Goal: Task Accomplishment & Management: Manage account settings

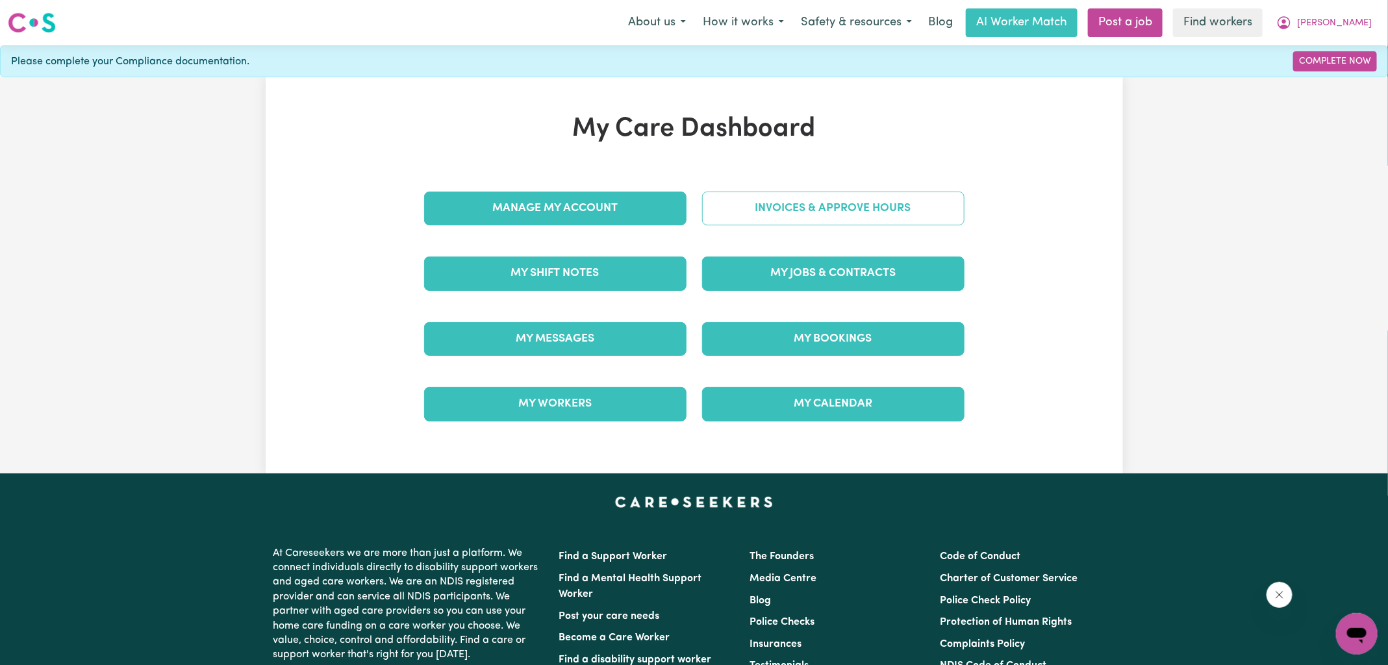
click at [791, 210] on link "Invoices & Approve Hours" at bounding box center [833, 209] width 262 height 34
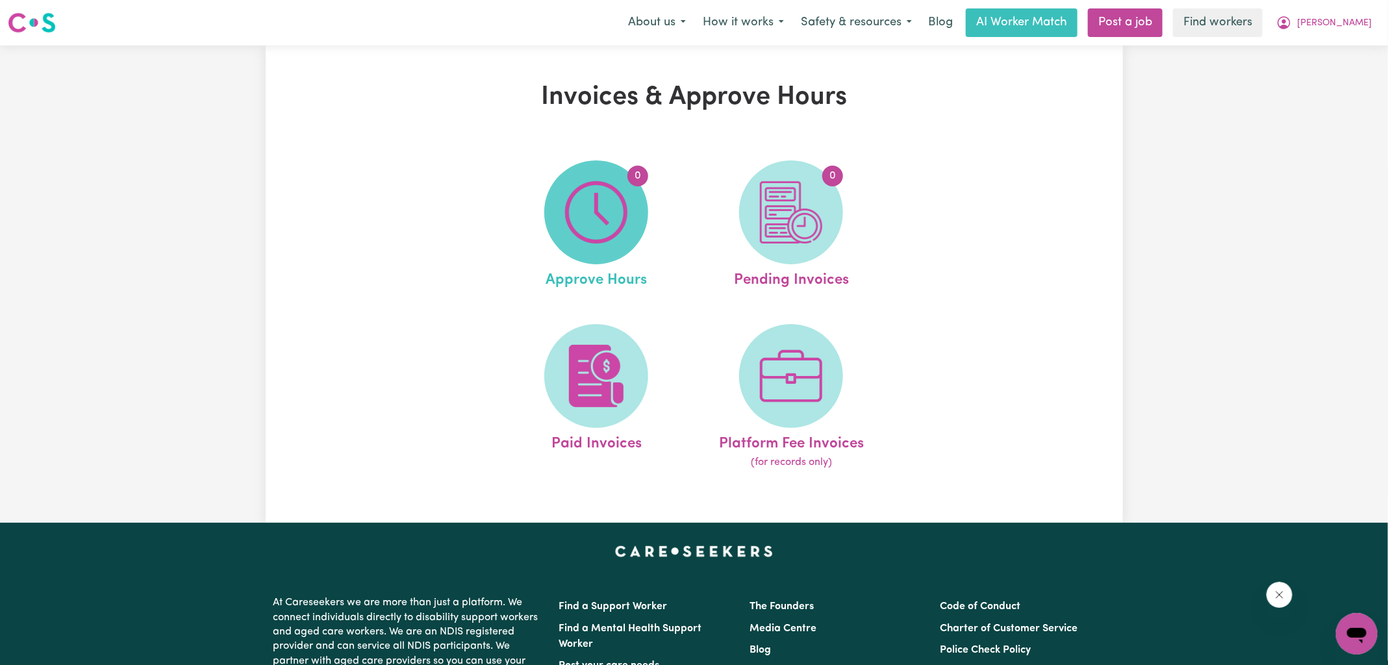
click at [596, 220] on img at bounding box center [596, 212] width 62 height 62
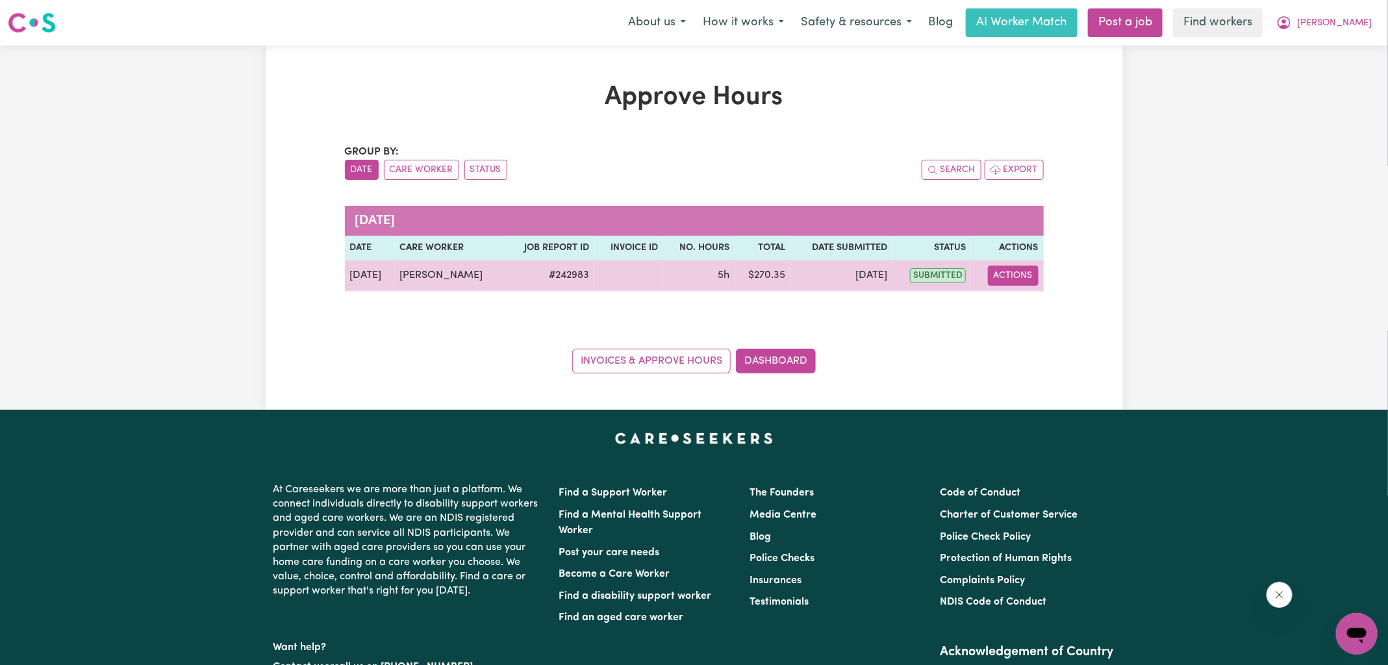
click at [1003, 275] on button "Actions" at bounding box center [1013, 276] width 51 height 20
click at [1012, 298] on link "View Job Report" at bounding box center [1044, 305] width 111 height 26
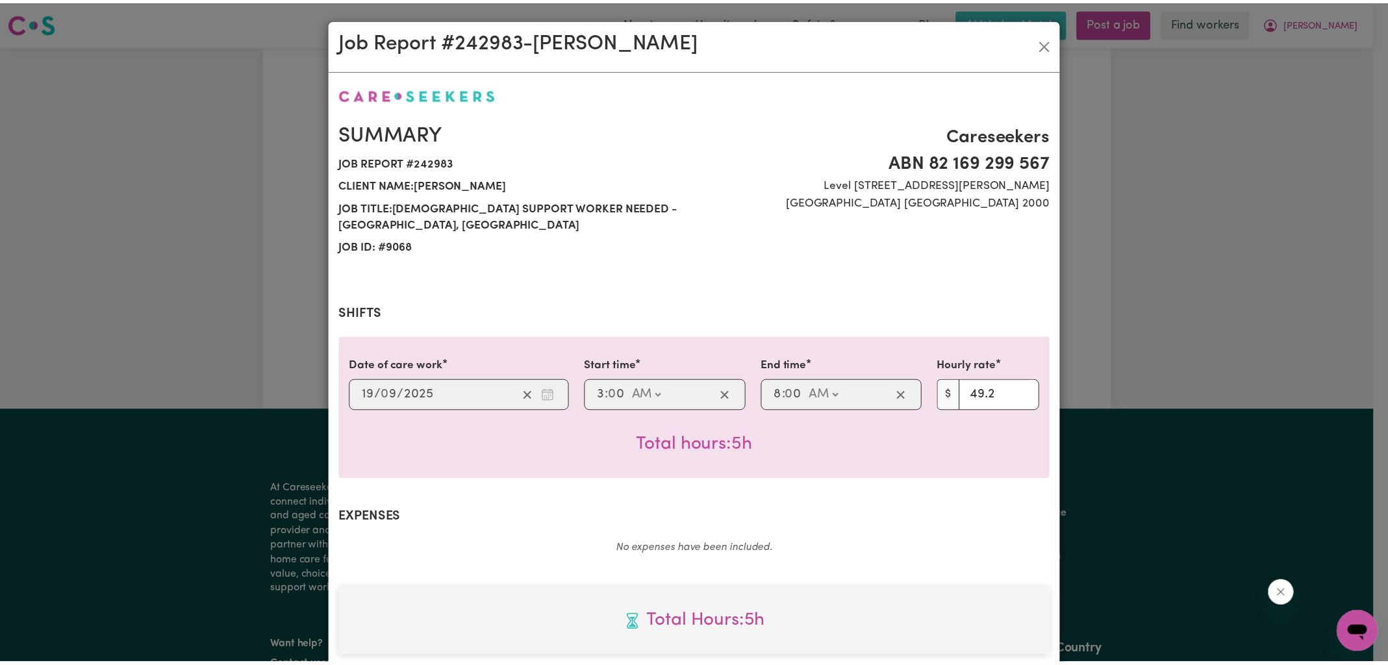
scroll to position [352, 0]
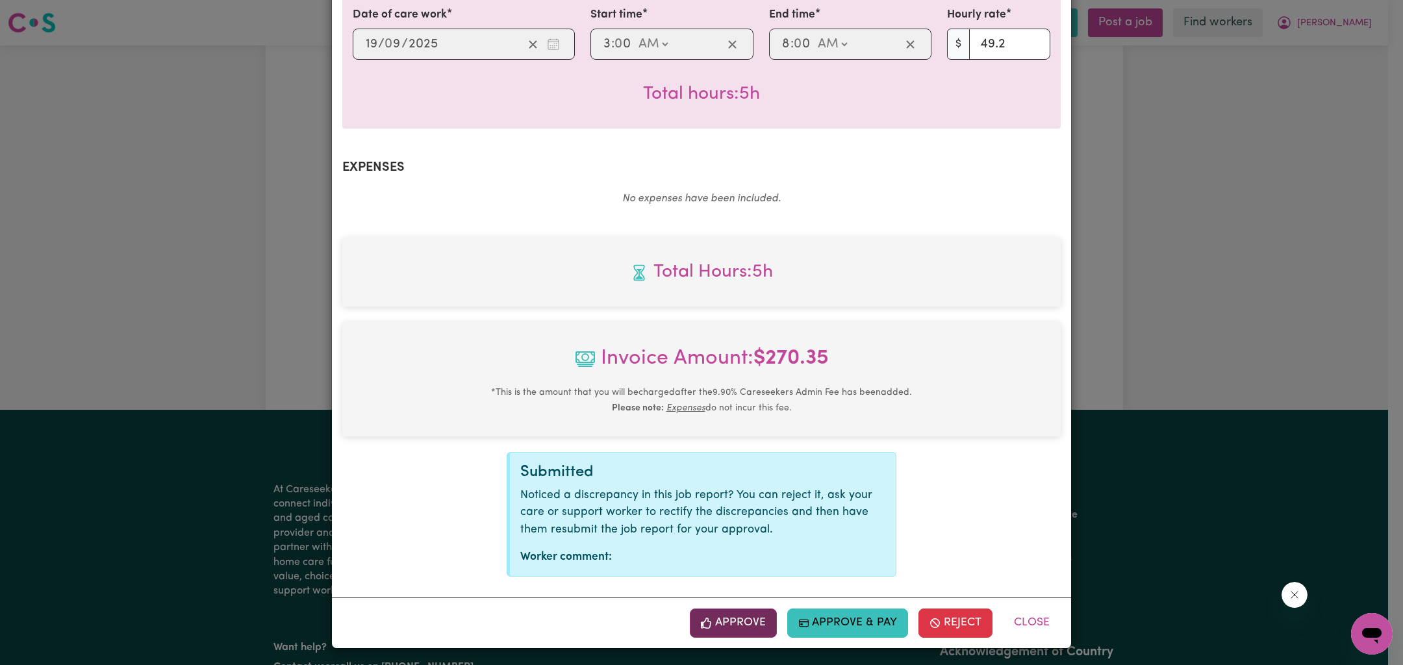
click at [744, 619] on button "Approve" at bounding box center [733, 623] width 87 height 29
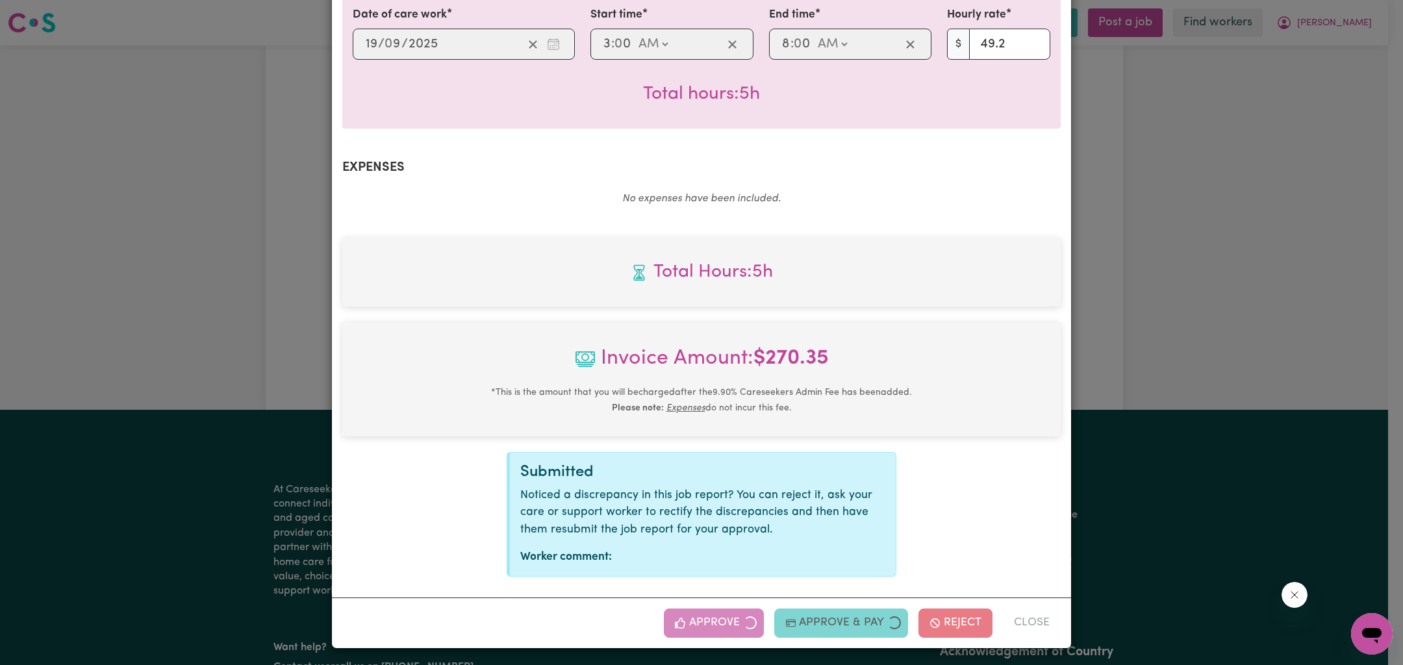
click at [1279, 292] on div "Job Report # 242983 - [PERSON_NAME] Summary Job report # 242983 Client name: [P…" at bounding box center [701, 332] width 1403 height 665
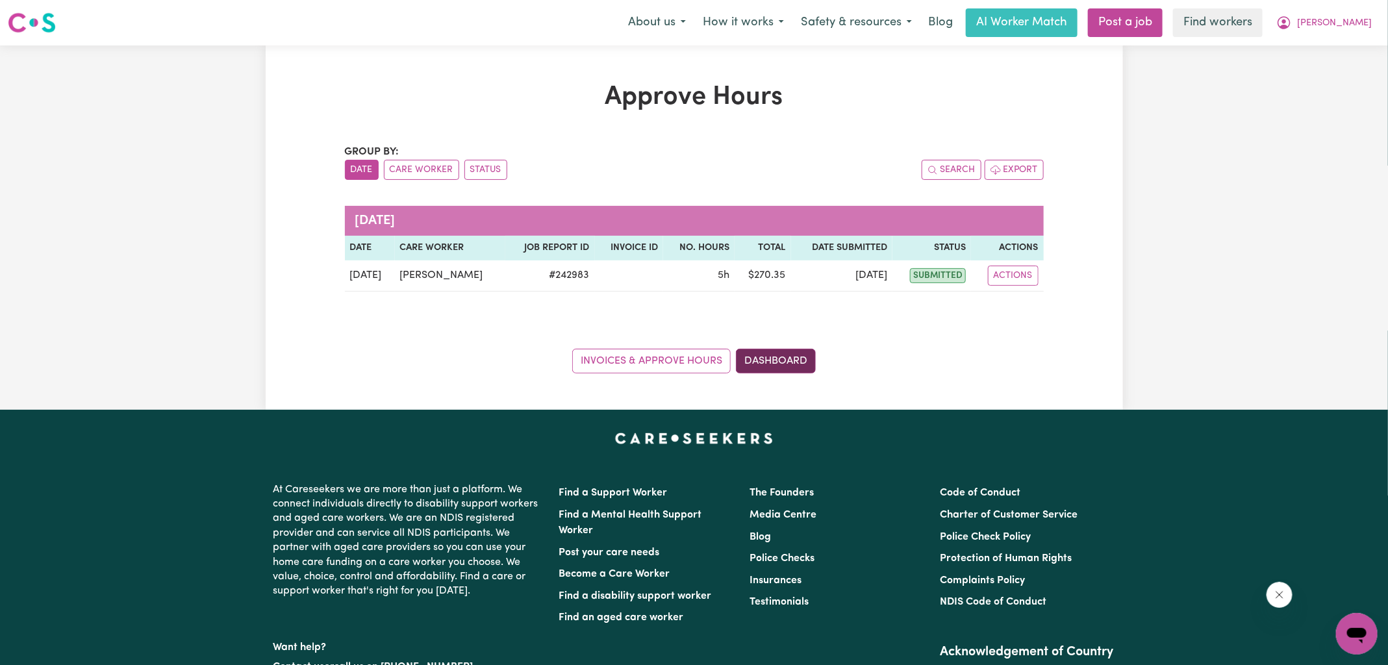
click at [785, 351] on link "Dashboard" at bounding box center [776, 361] width 80 height 25
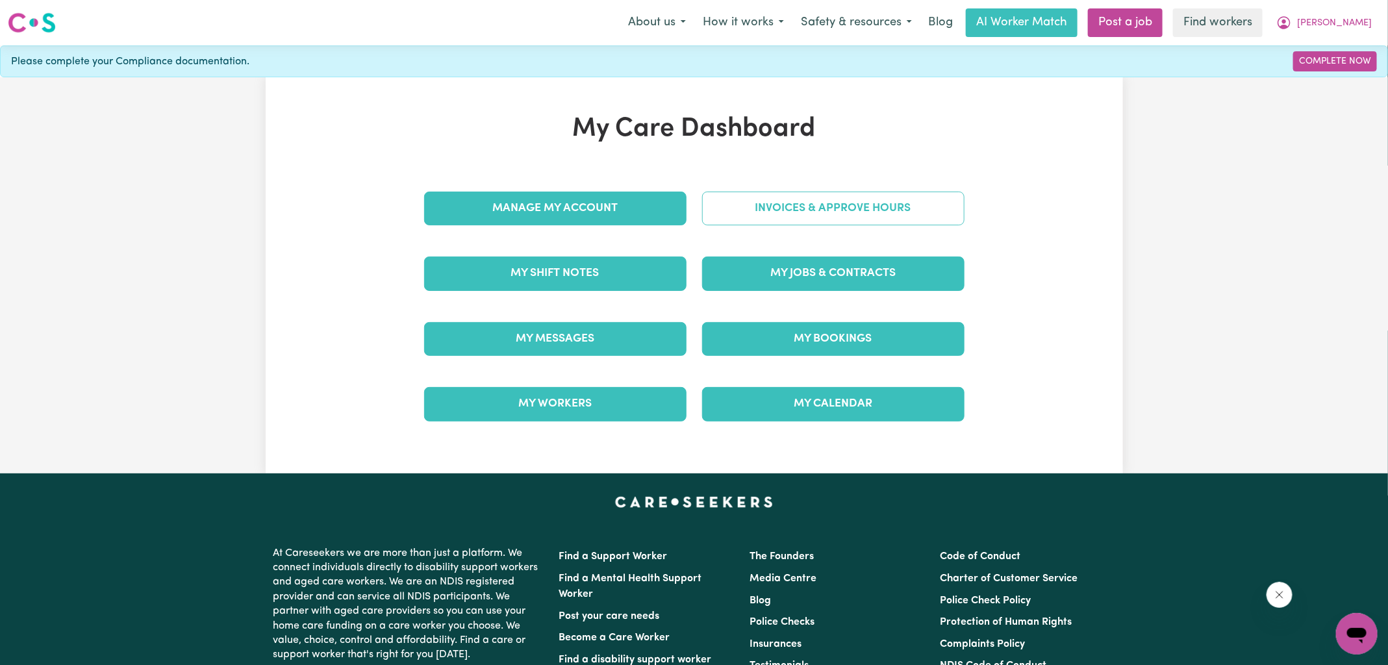
click at [780, 205] on link "Invoices & Approve Hours" at bounding box center [833, 209] width 262 height 34
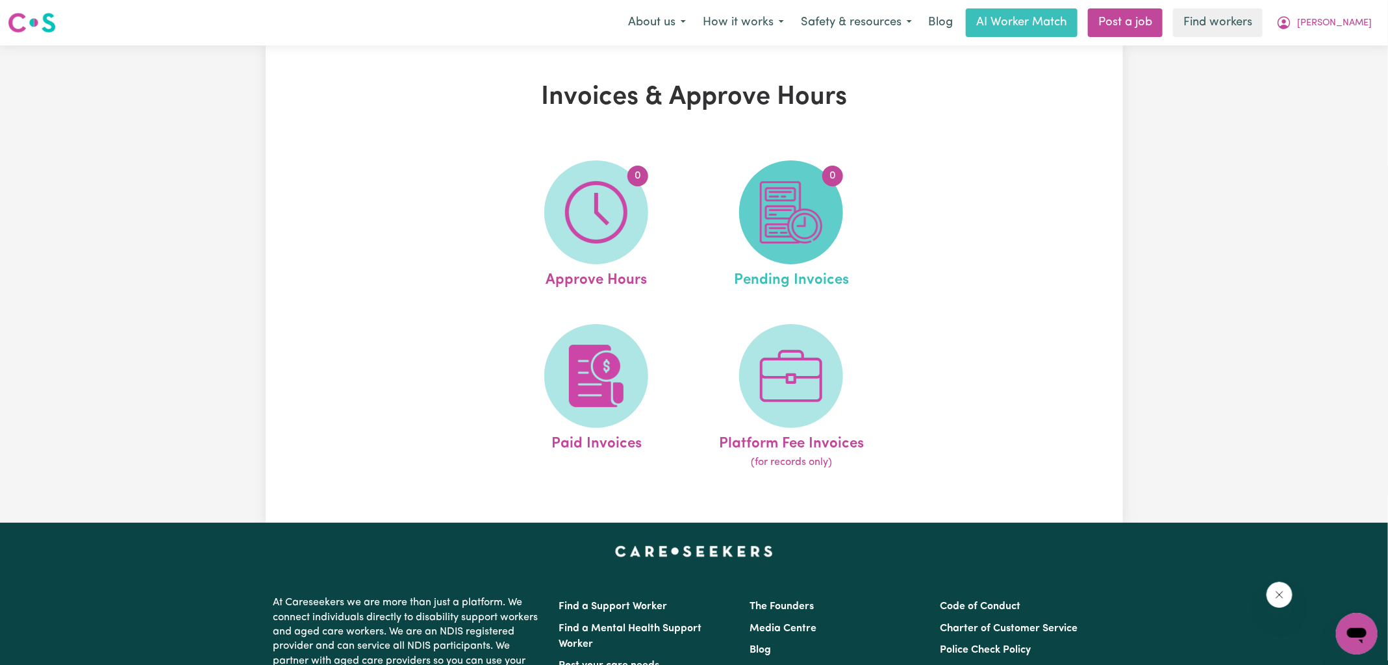
drag, startPoint x: 780, startPoint y: 205, endPoint x: 787, endPoint y: 223, distance: 19.5
click at [787, 223] on img at bounding box center [791, 212] width 62 height 62
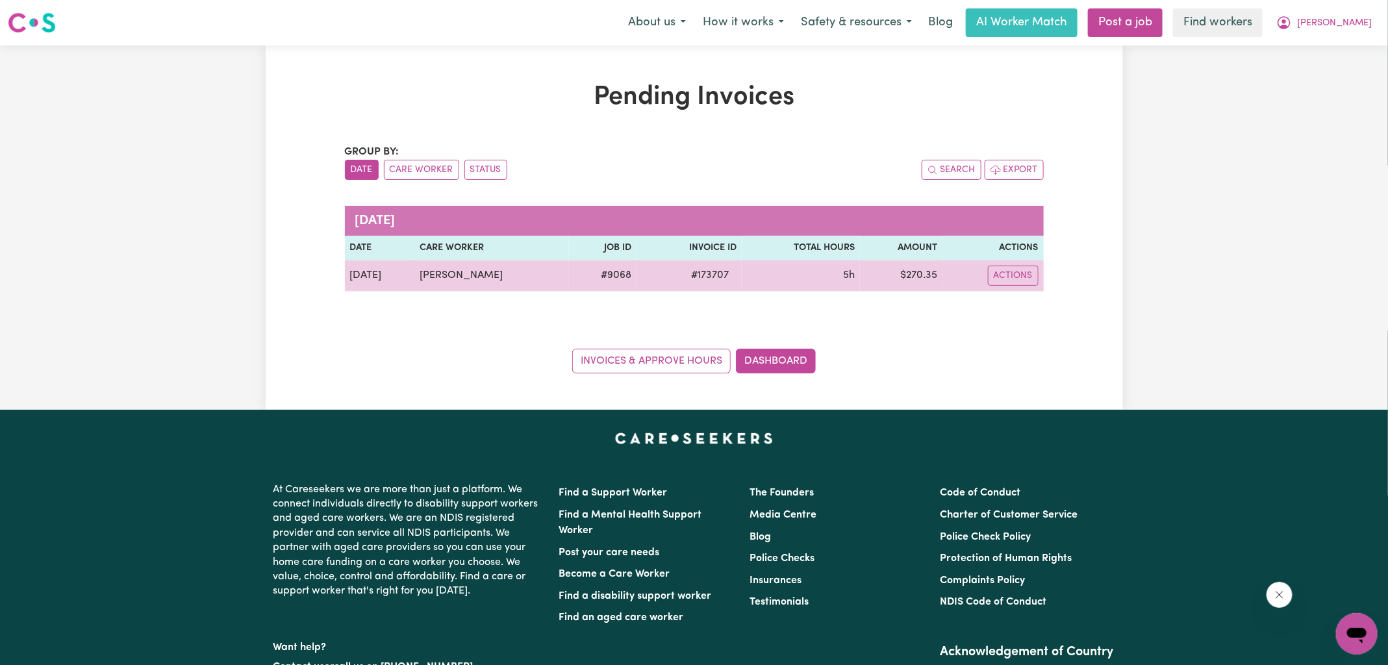
click at [705, 275] on span "# 173707" at bounding box center [710, 276] width 53 height 16
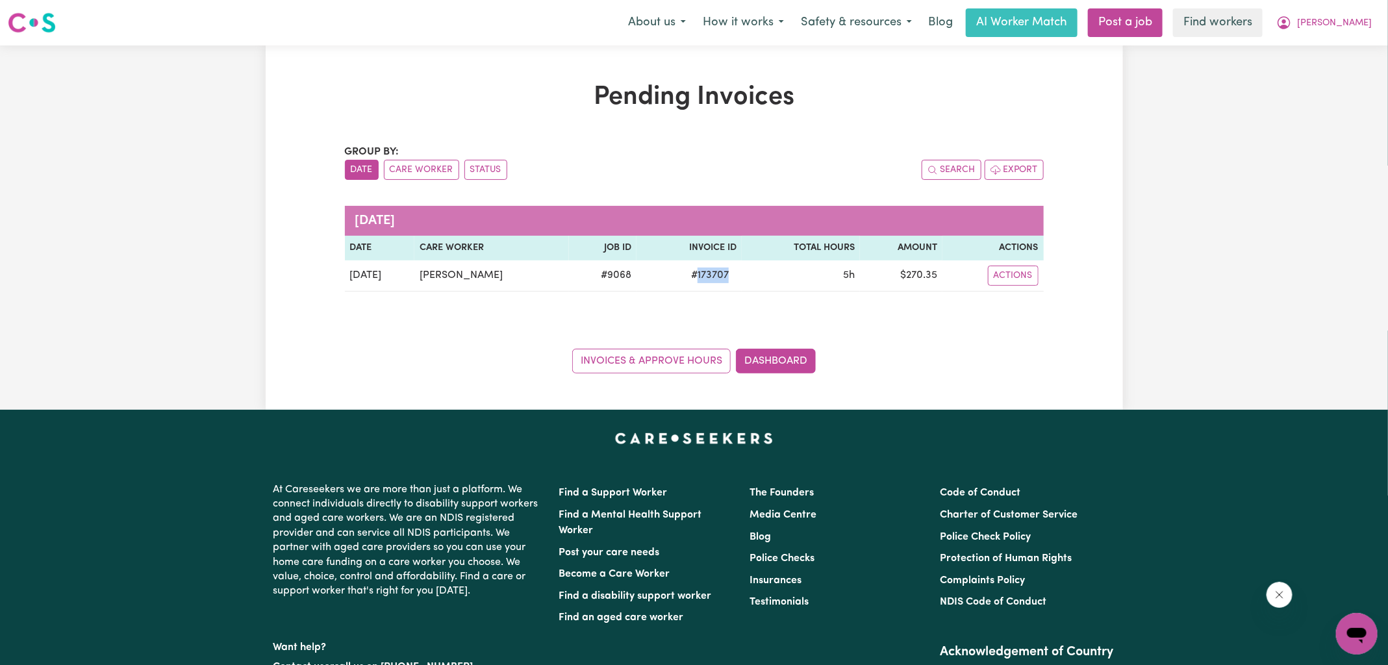
copy span "173707"
click at [1292, 26] on icon "My Account" at bounding box center [1285, 23] width 16 height 16
click at [1314, 74] on link "Logout" at bounding box center [1328, 74] width 103 height 25
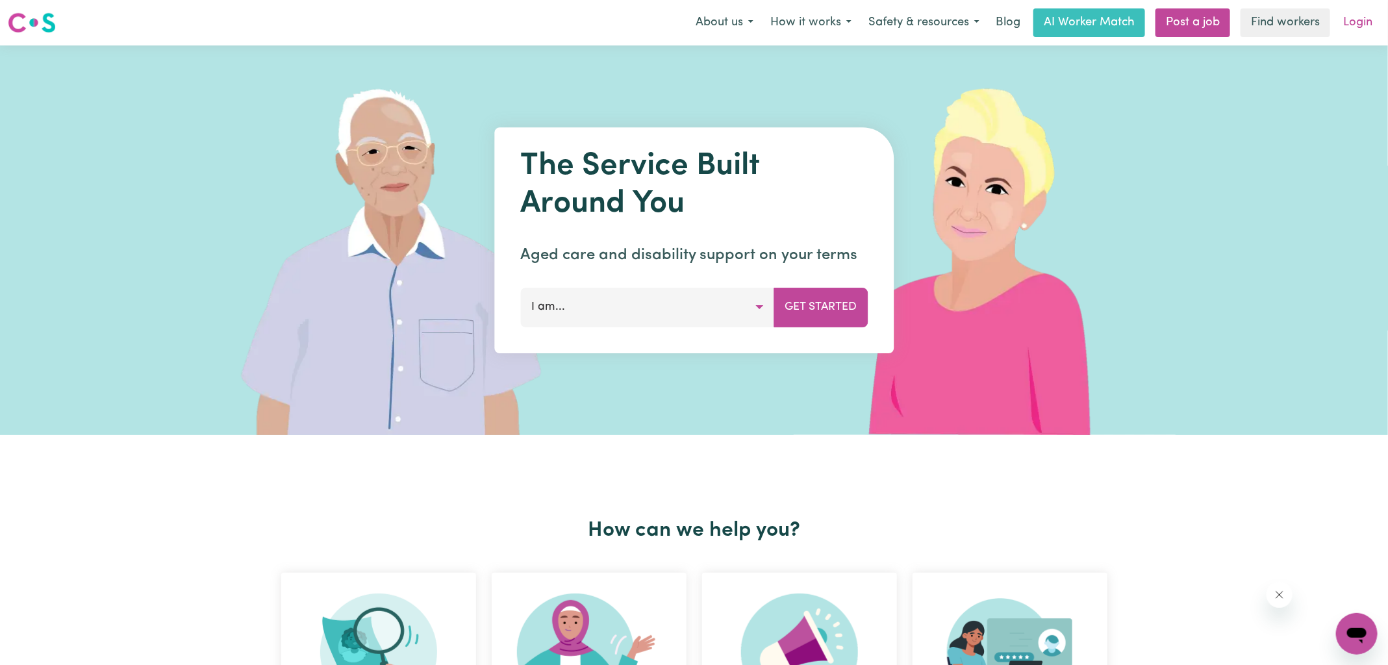
click at [1366, 24] on link "Login" at bounding box center [1358, 22] width 45 height 29
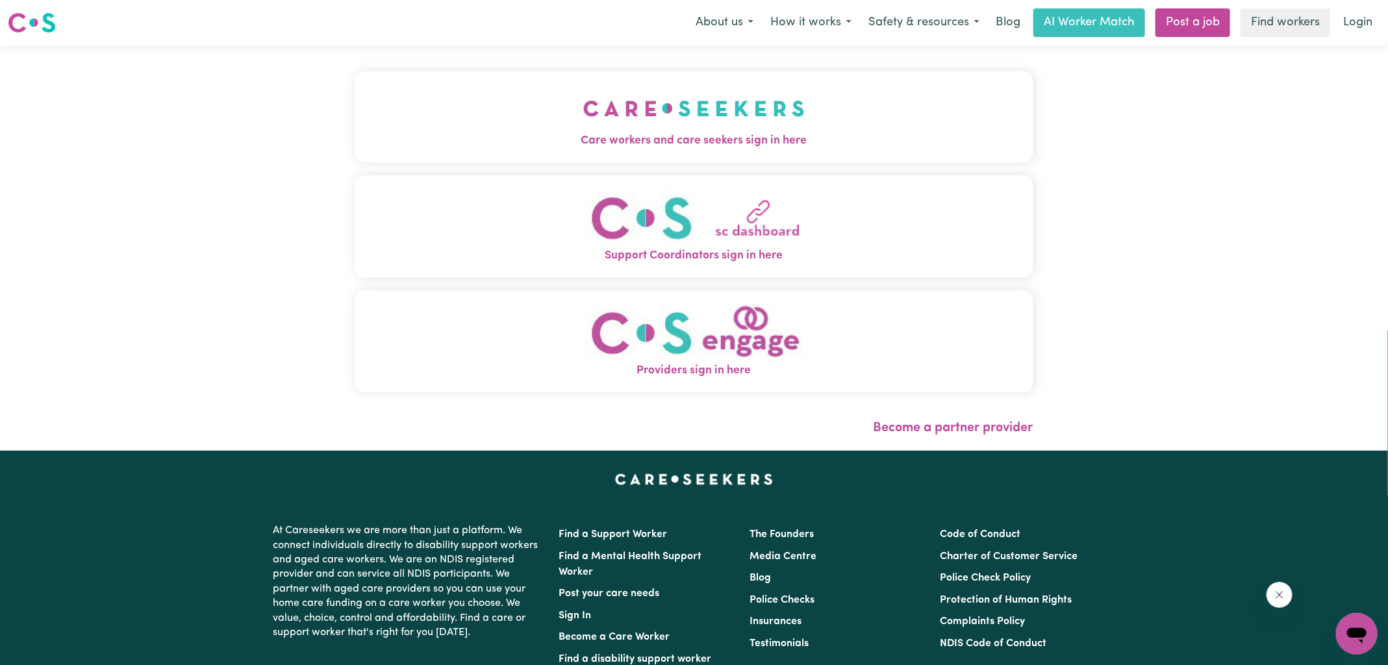
click at [511, 103] on button "Care workers and care seekers sign in here" at bounding box center [694, 116] width 679 height 91
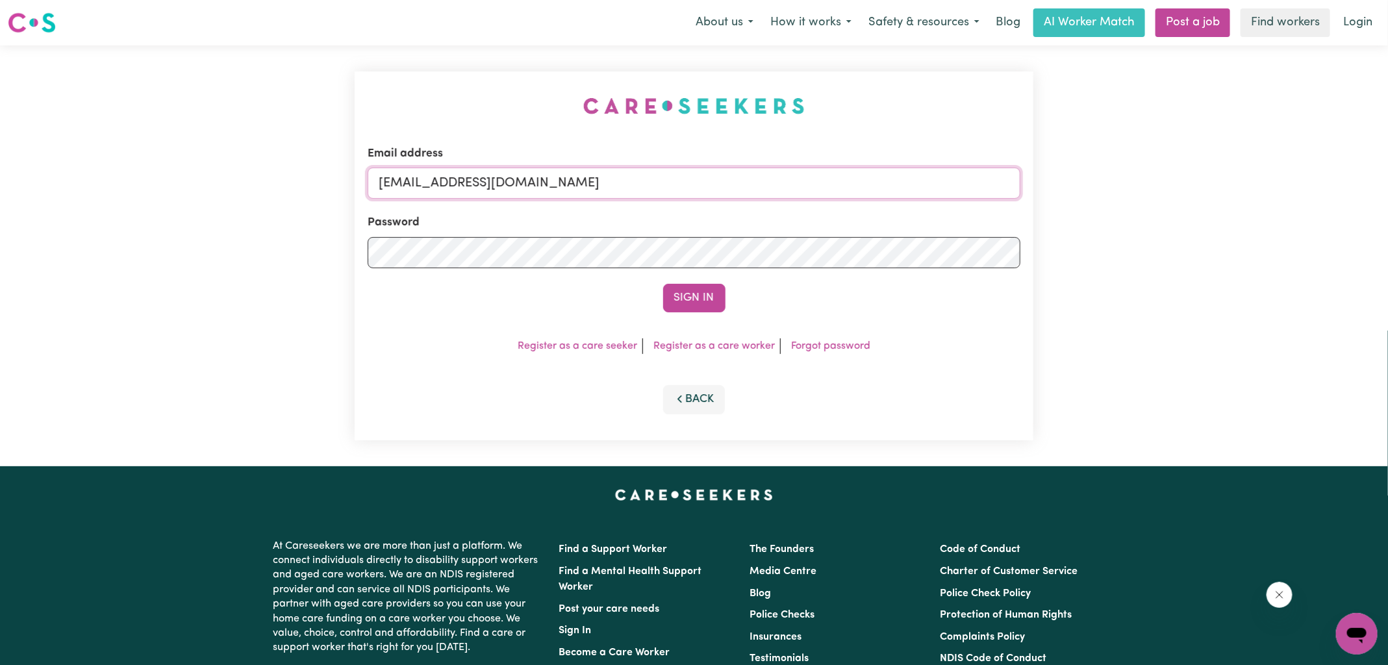
drag, startPoint x: 446, startPoint y: 179, endPoint x: 1205, endPoint y: 372, distance: 783.2
click at [1205, 372] on div "Email address [EMAIL_ADDRESS][DOMAIN_NAME] Password Sign In Register as a care …" at bounding box center [694, 255] width 1388 height 421
type input "[EMAIL_ADDRESS][DOMAIN_NAME]"
click at [663, 284] on button "Sign In" at bounding box center [694, 298] width 62 height 29
